Goal: Communication & Community: Answer question/provide support

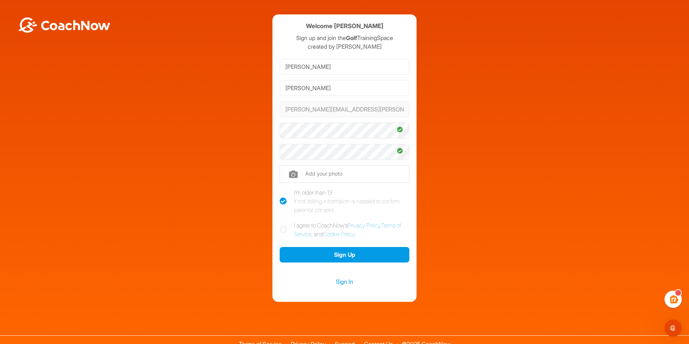
click at [280, 230] on icon at bounding box center [283, 229] width 7 height 7
click at [280, 226] on input "I agree to CoachNow's Privacy Policy , Terms of Service , and Cookie Policy ." at bounding box center [282, 223] width 5 height 5
checkbox input "true"
click at [342, 252] on button "Sign Up" at bounding box center [345, 254] width 130 height 15
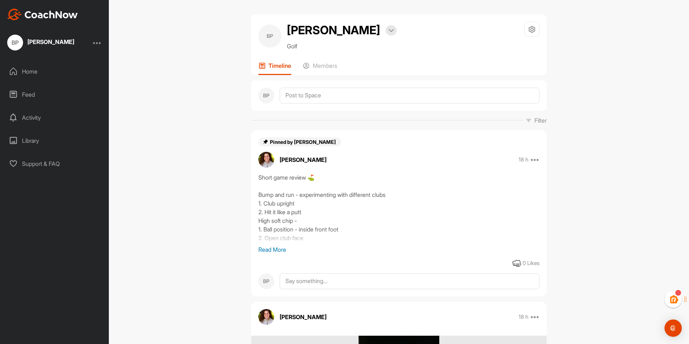
click at [272, 248] on p "Read More" at bounding box center [398, 249] width 281 height 9
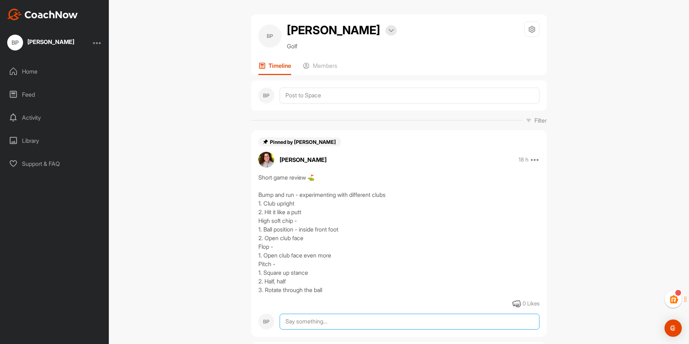
click at [317, 323] on textarea at bounding box center [410, 321] width 260 height 16
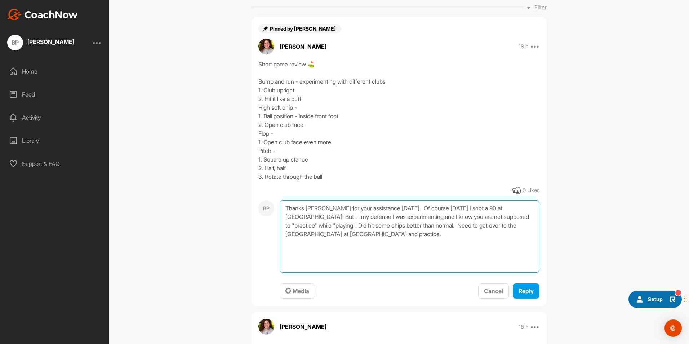
scroll to position [115, 0]
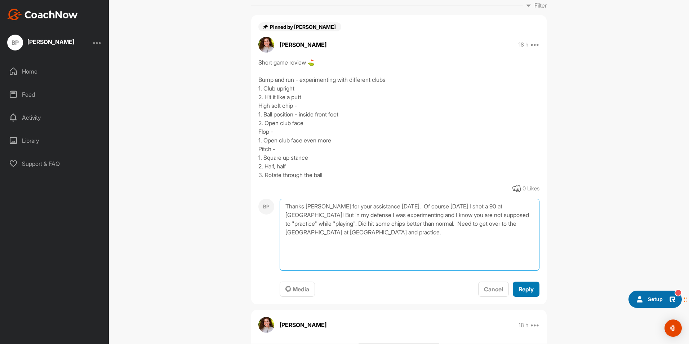
type textarea "Thanks [PERSON_NAME] for your assistance [DATE]. Of course [DATE] I shot a 90 a…"
click at [523, 292] on span "Reply" at bounding box center [525, 288] width 15 height 7
